Goal: Task Accomplishment & Management: Manage account settings

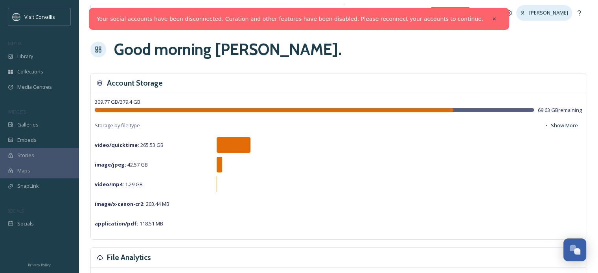
click at [557, 11] on span "[PERSON_NAME]" at bounding box center [548, 12] width 39 height 7
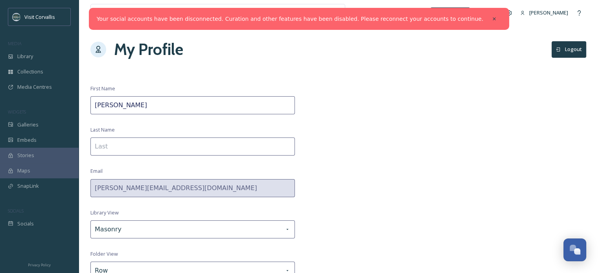
click at [564, 44] on button "Logout" at bounding box center [569, 49] width 35 height 16
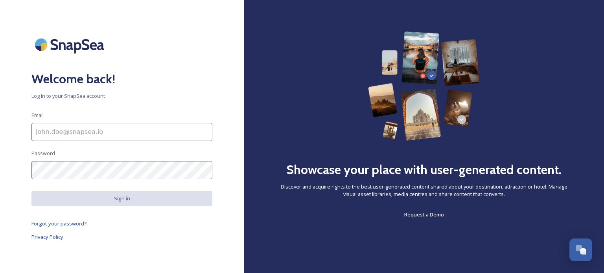
click at [130, 136] on input at bounding box center [121, 132] width 181 height 18
type input "[PERSON_NAME][EMAIL_ADDRESS][DOMAIN_NAME]"
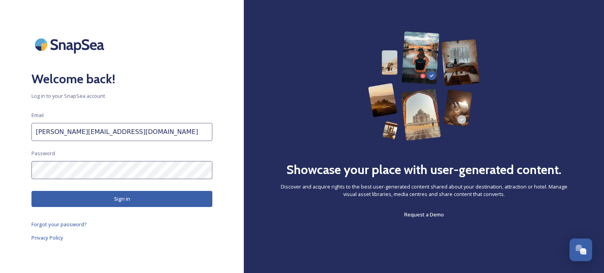
click at [128, 199] on button "Sign in" at bounding box center [121, 199] width 181 height 16
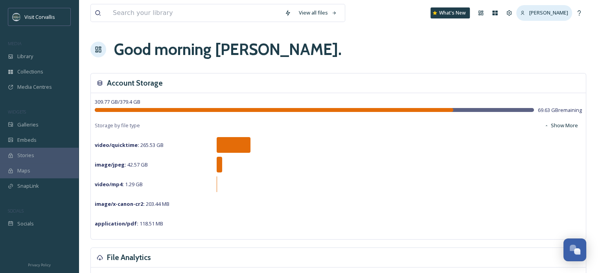
click at [550, 16] on span "[PERSON_NAME]" at bounding box center [548, 12] width 39 height 7
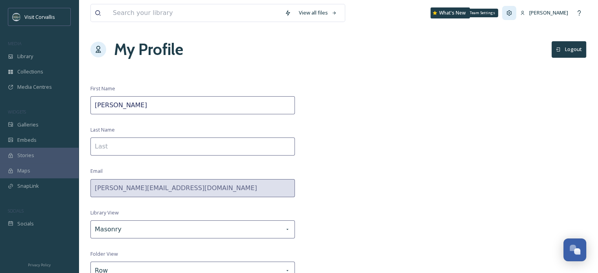
click at [513, 11] on icon at bounding box center [509, 13] width 6 height 6
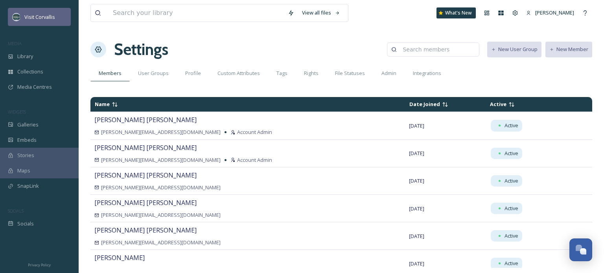
click at [36, 17] on span "Visit Corvallis" at bounding box center [39, 16] width 31 height 7
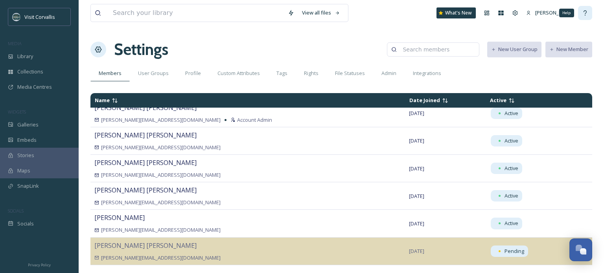
click at [585, 11] on icon at bounding box center [585, 13] width 6 height 6
